Goal: Task Accomplishment & Management: Manage account settings

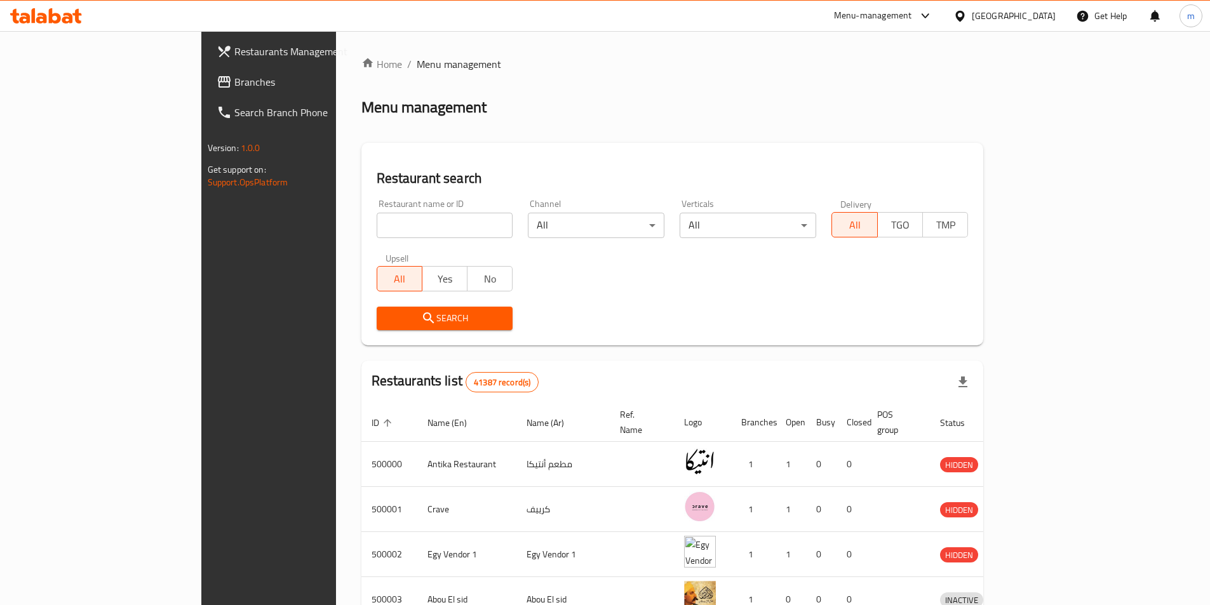
drag, startPoint x: 1042, startPoint y: 24, endPoint x: 1058, endPoint y: 53, distance: 33.6
click at [1042, 24] on div "[GEOGRAPHIC_DATA]" at bounding box center [1004, 16] width 123 height 30
click at [972, 23] on div at bounding box center [963, 16] width 18 height 14
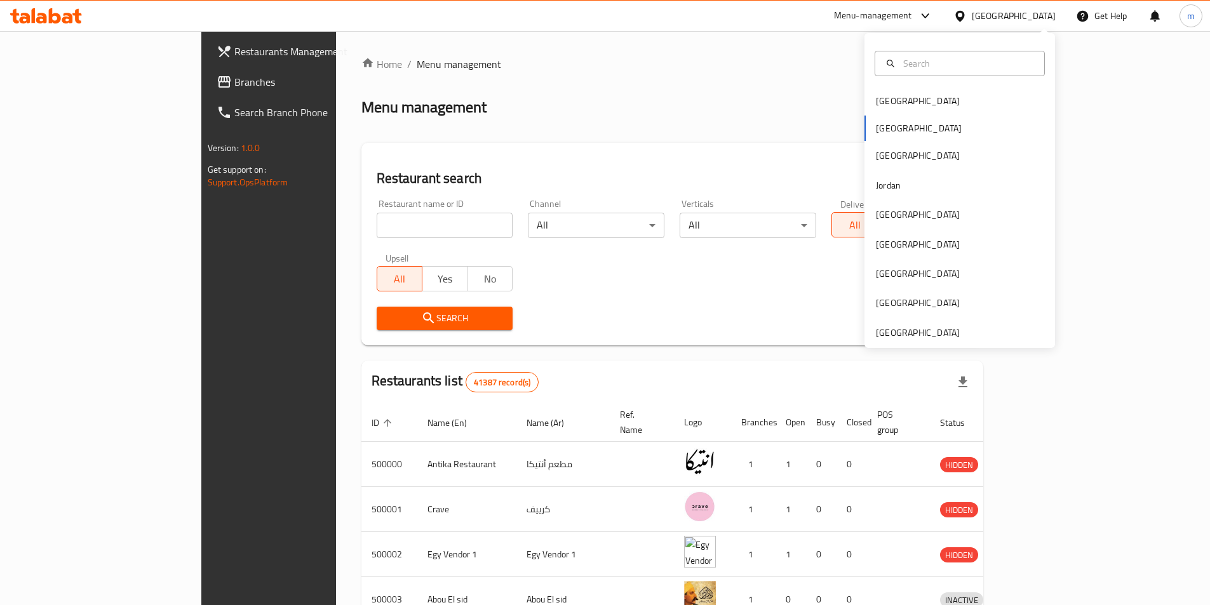
click at [939, 342] on div "Bahrain Egypt Iraq Jordan Kuwait Oman Qatar Saudi Arabia United Arab Emirates" at bounding box center [960, 190] width 191 height 315
click at [964, 327] on div "[GEOGRAPHIC_DATA]" at bounding box center [960, 332] width 191 height 29
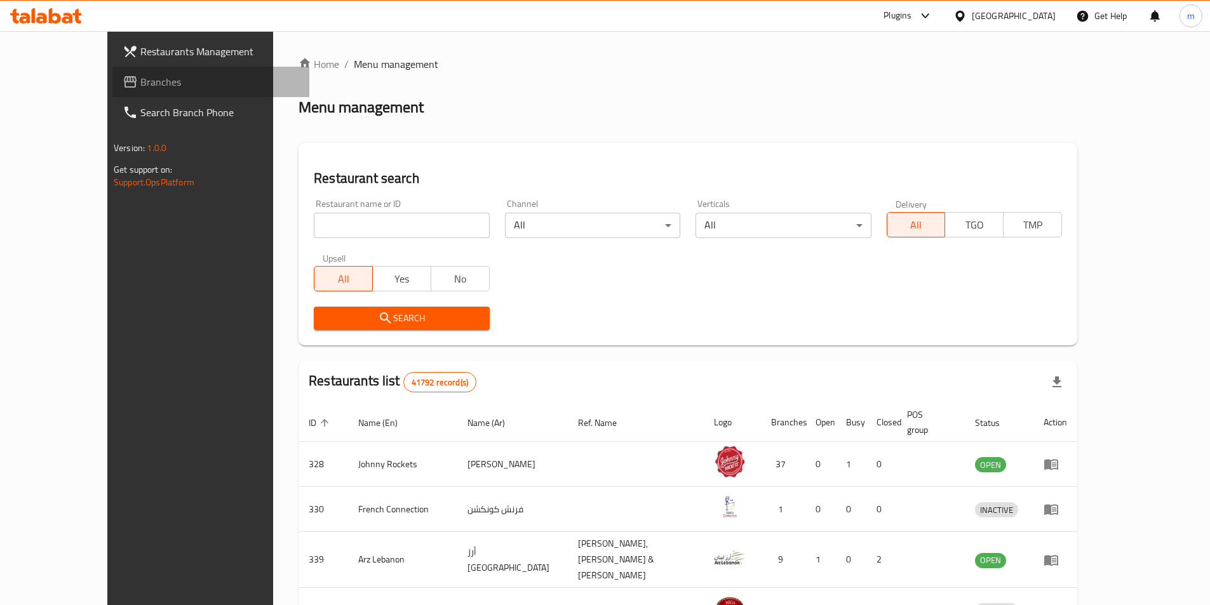
click at [140, 81] on span "Branches" at bounding box center [219, 81] width 159 height 15
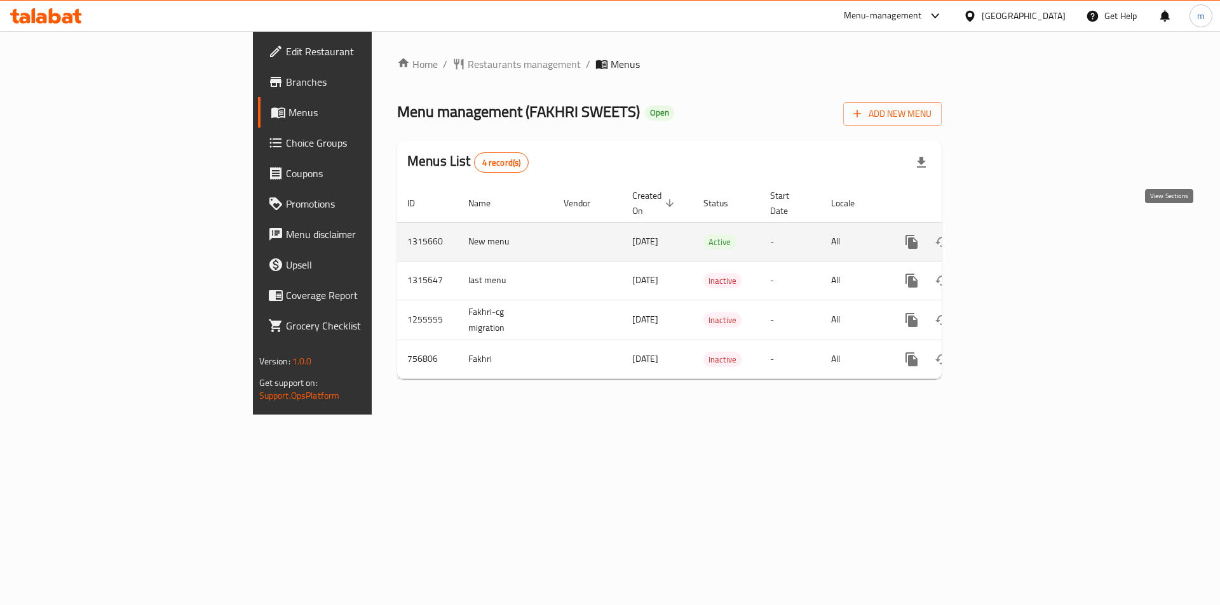
click at [1011, 234] on icon "enhanced table" at bounding box center [1002, 241] width 15 height 15
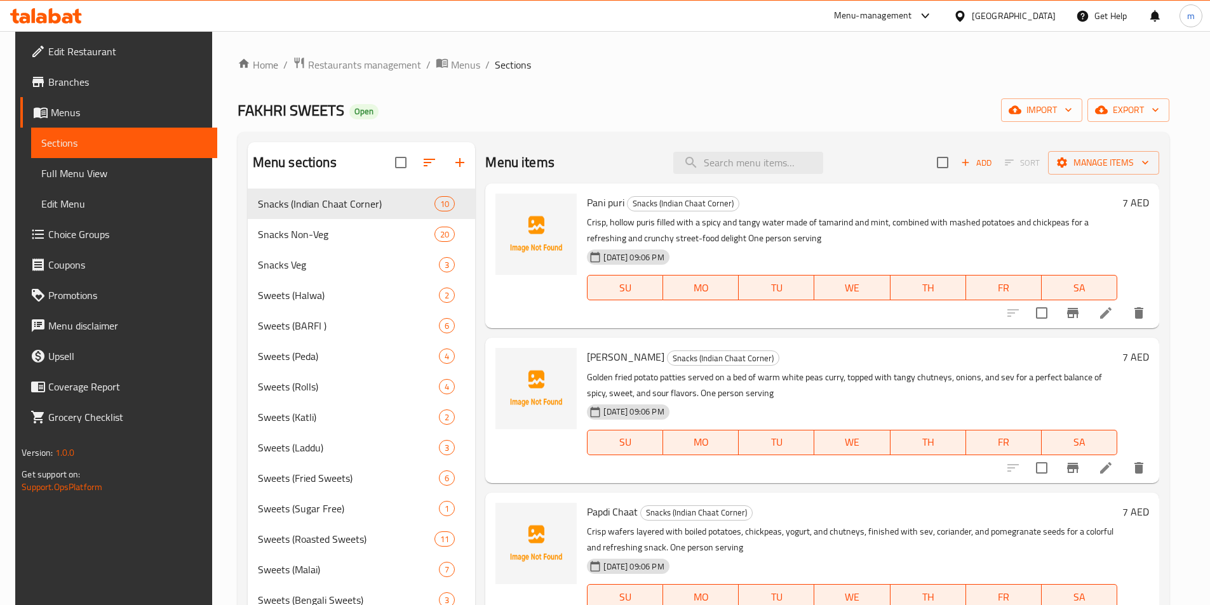
click at [147, 140] on span "Sections" at bounding box center [124, 142] width 166 height 15
click at [107, 142] on span "Sections" at bounding box center [124, 142] width 166 height 15
click at [95, 117] on span "Menus" at bounding box center [129, 112] width 156 height 15
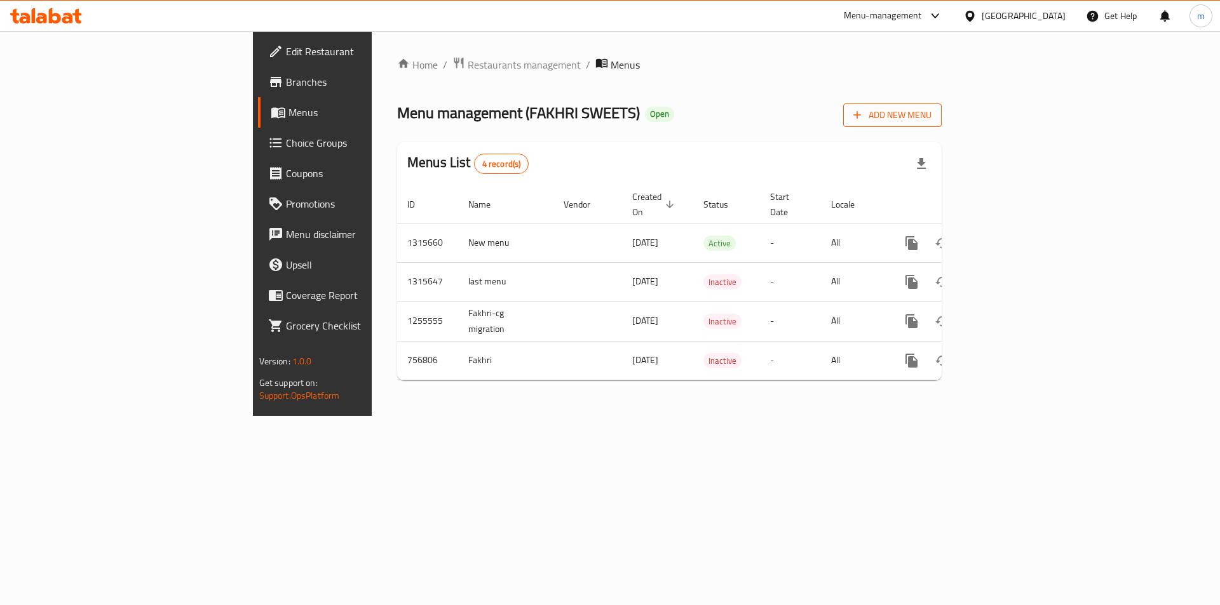
click at [931, 118] on span "Add New Menu" at bounding box center [892, 115] width 78 height 16
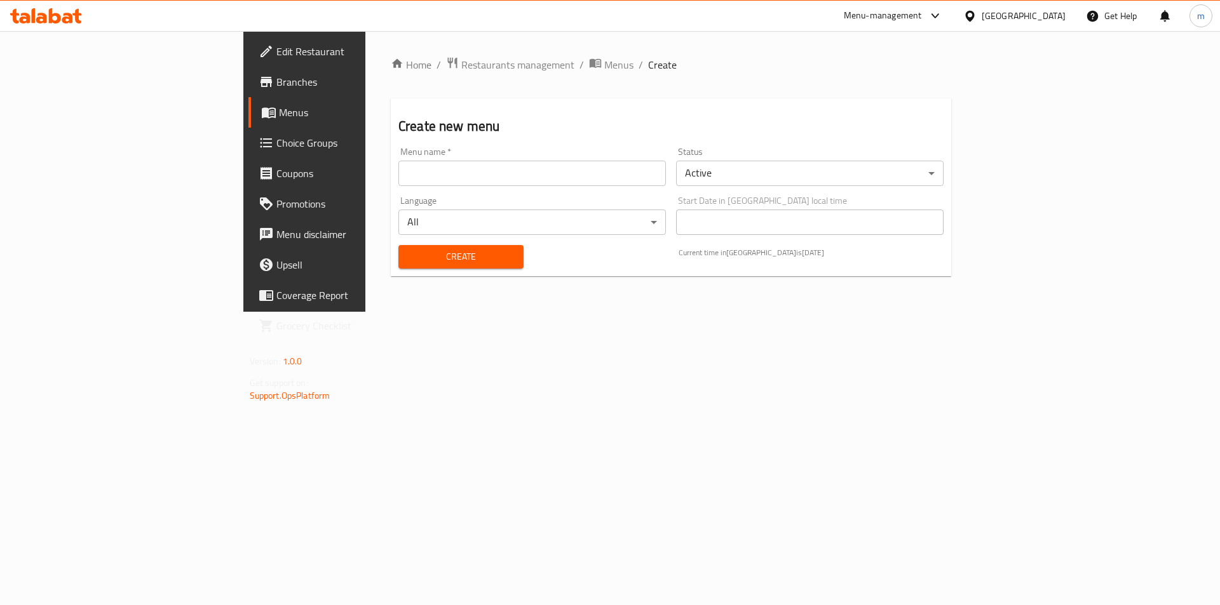
click at [490, 172] on input "text" at bounding box center [531, 173] width 267 height 25
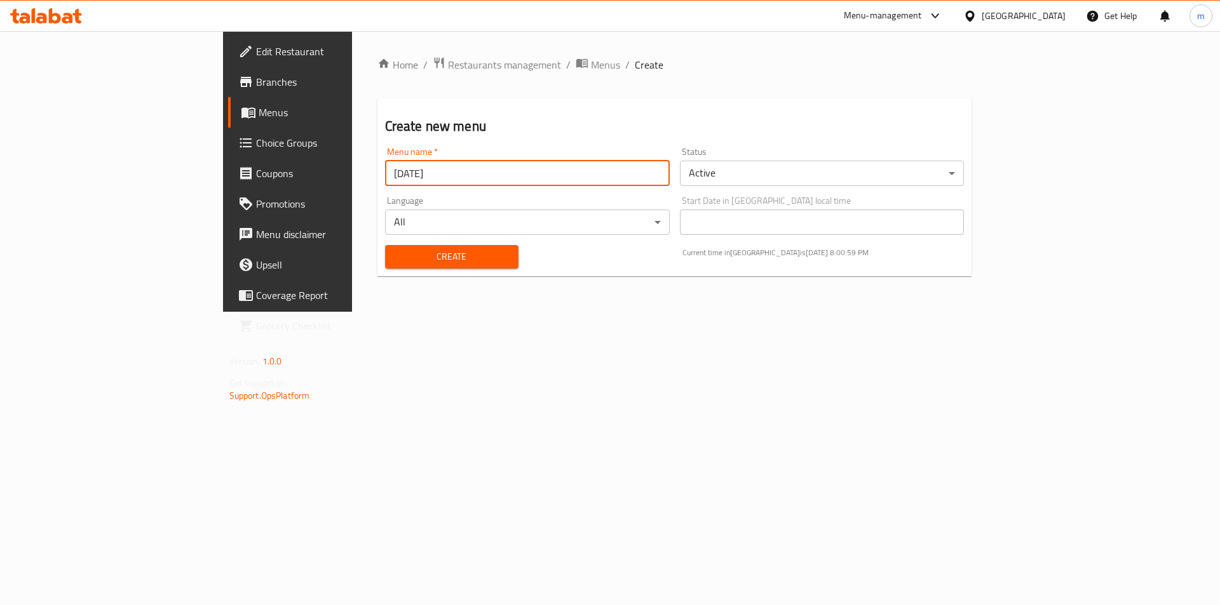
type input "[DATE]"
click at [395, 263] on span "Create" at bounding box center [451, 257] width 113 height 16
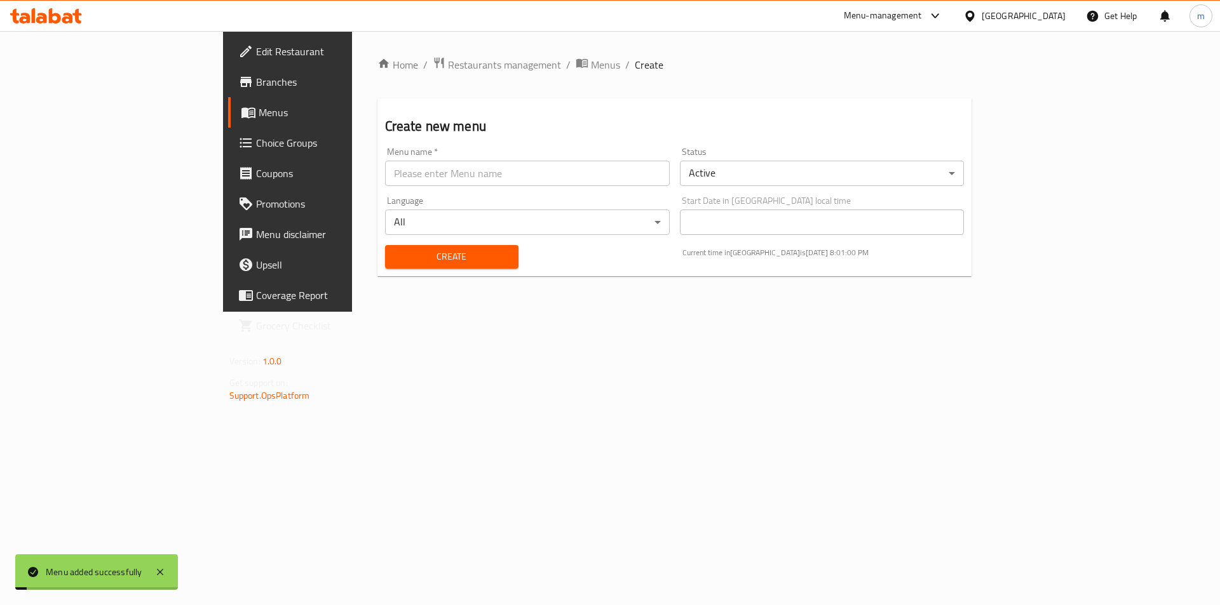
click at [259, 114] on span "Menus" at bounding box center [338, 112] width 158 height 15
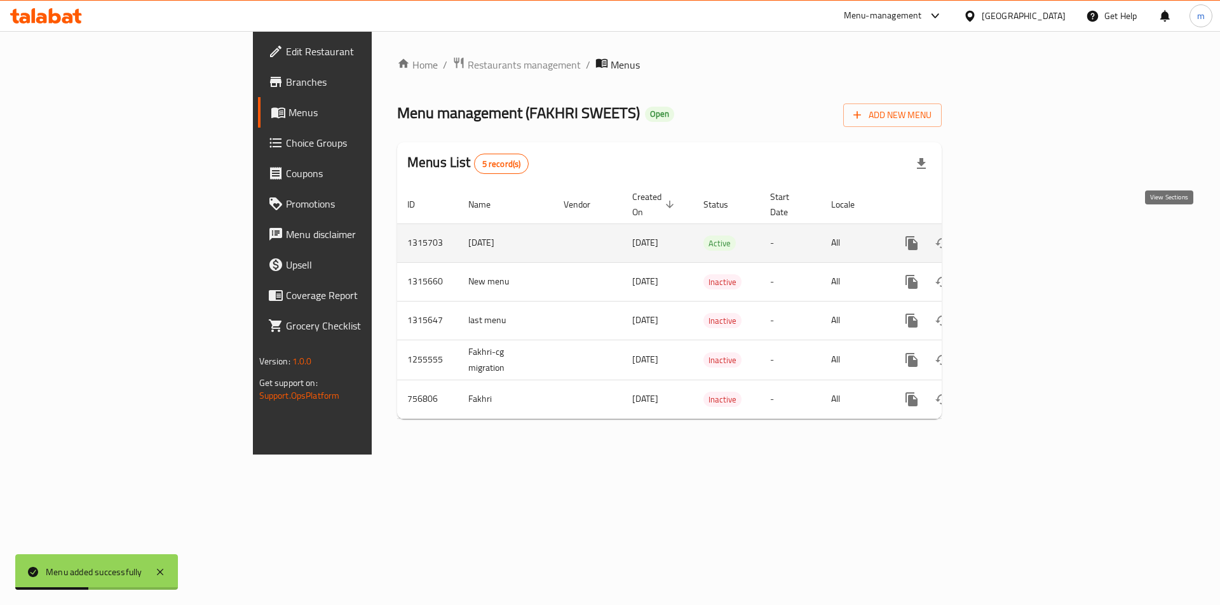
click at [1011, 236] on icon "enhanced table" at bounding box center [1002, 243] width 15 height 15
